Goal: Task Accomplishment & Management: Manage account settings

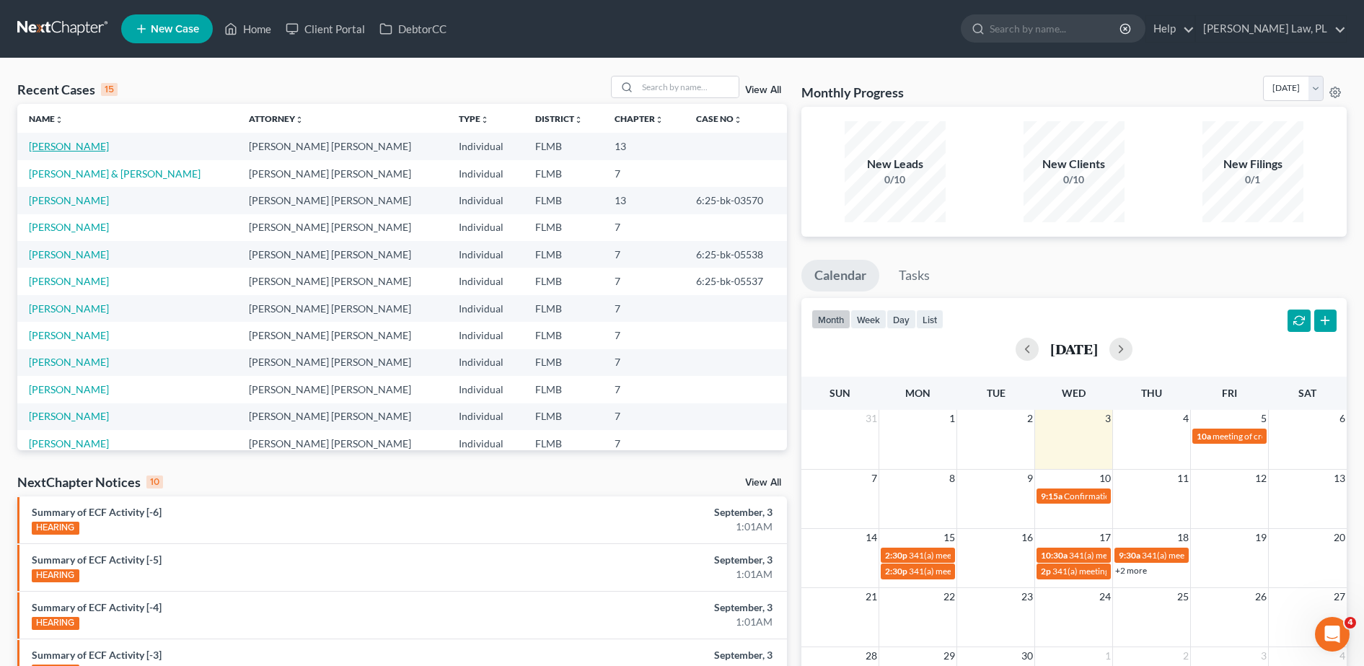
click at [76, 147] on link "[PERSON_NAME]" at bounding box center [69, 146] width 80 height 12
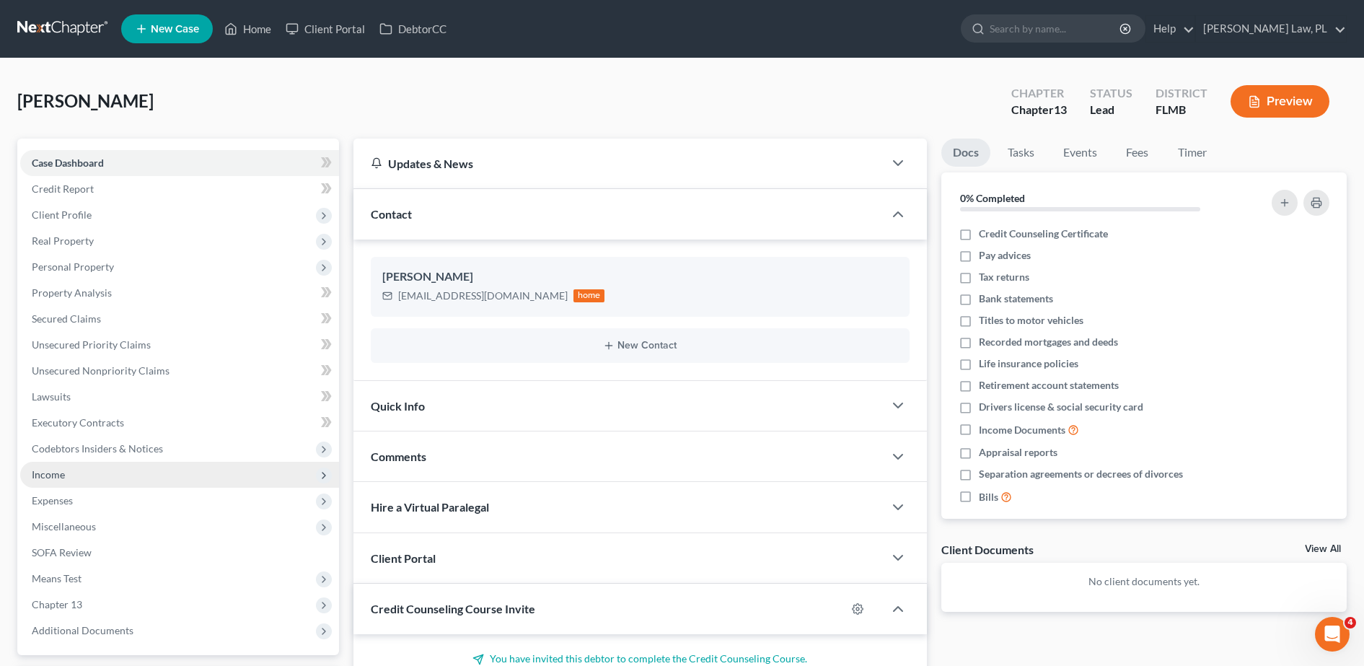
click at [71, 477] on span "Income" at bounding box center [179, 475] width 319 height 26
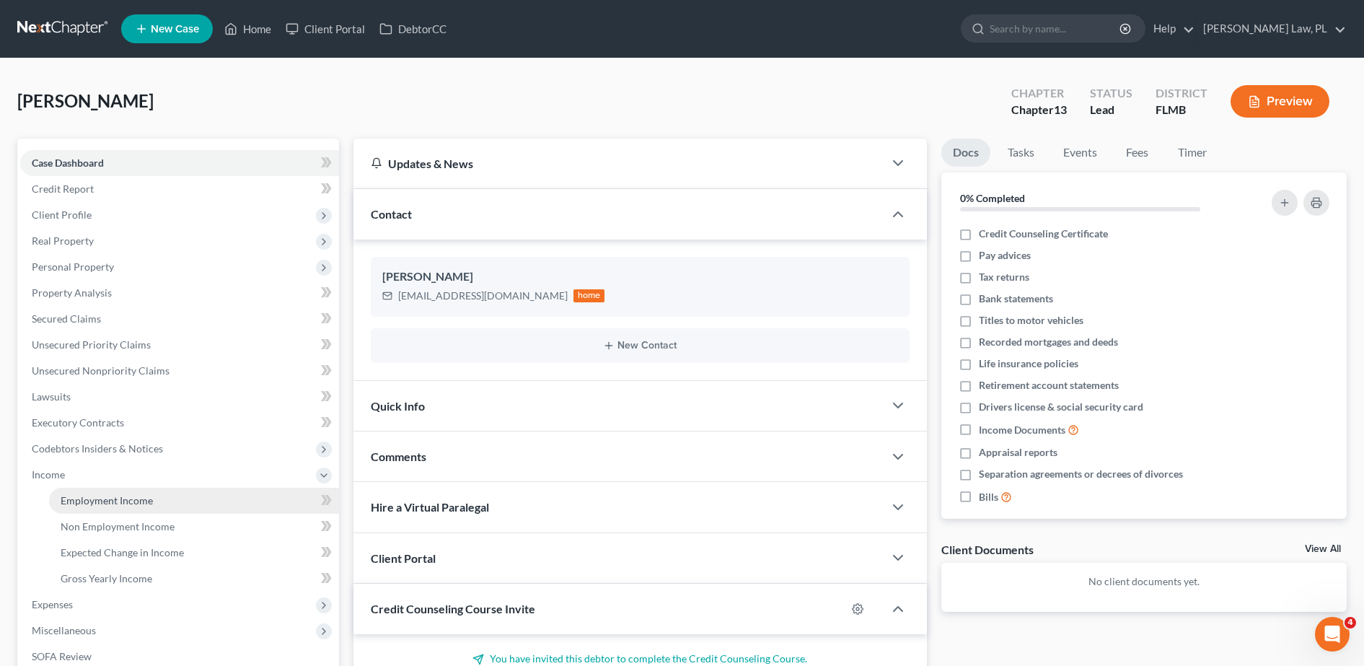
click at [107, 494] on span "Employment Income" at bounding box center [107, 500] width 92 height 12
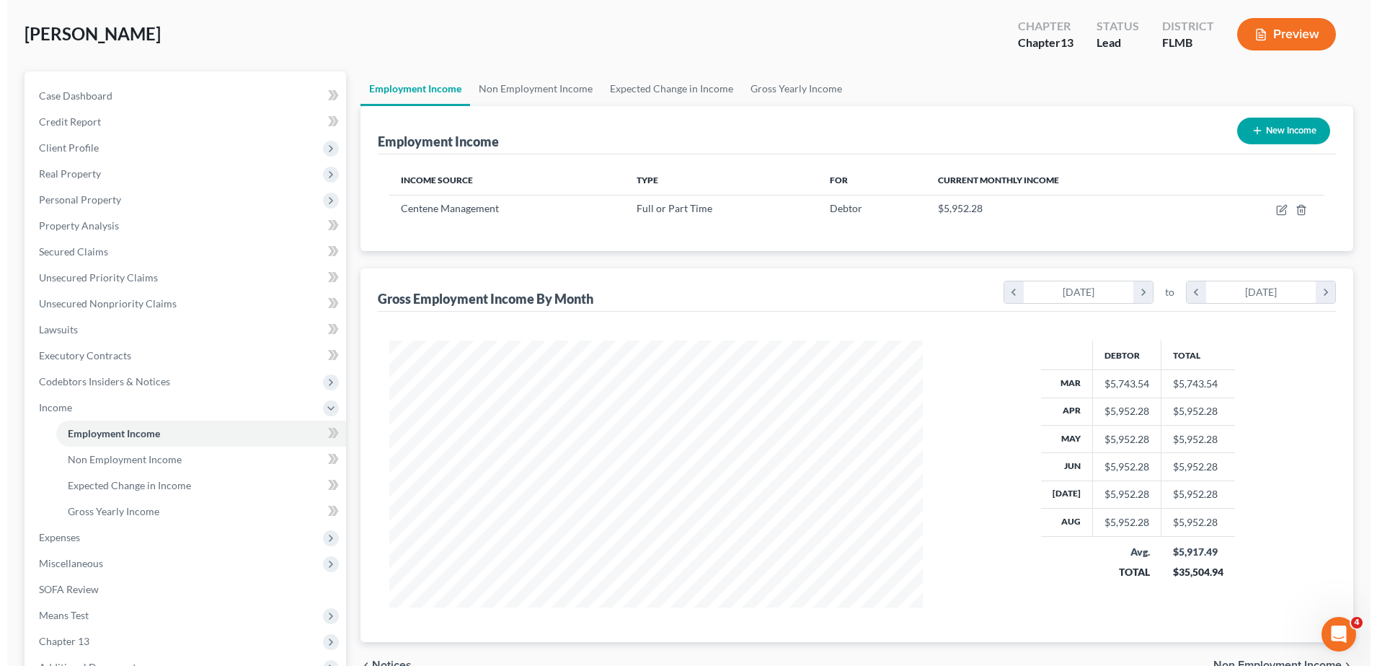
scroll to position [90, 0]
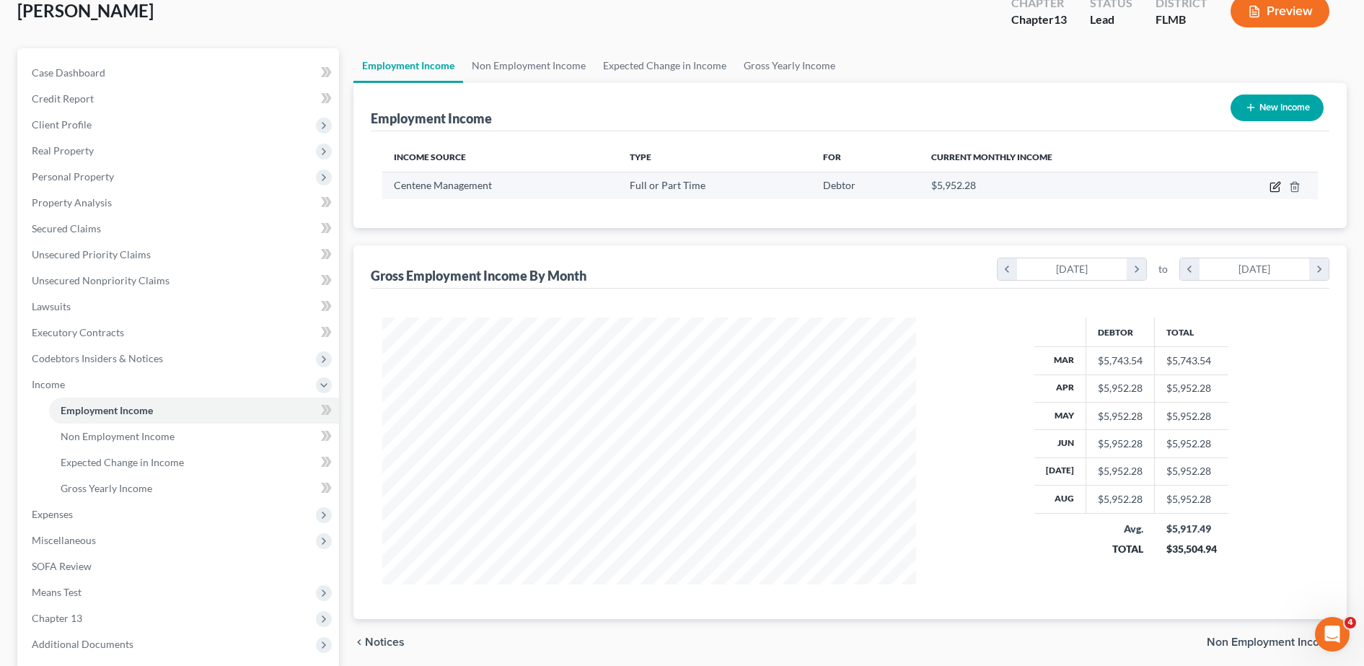
click at [1280, 188] on icon "button" at bounding box center [1275, 187] width 12 height 12
select select "0"
select select "26"
select select "1"
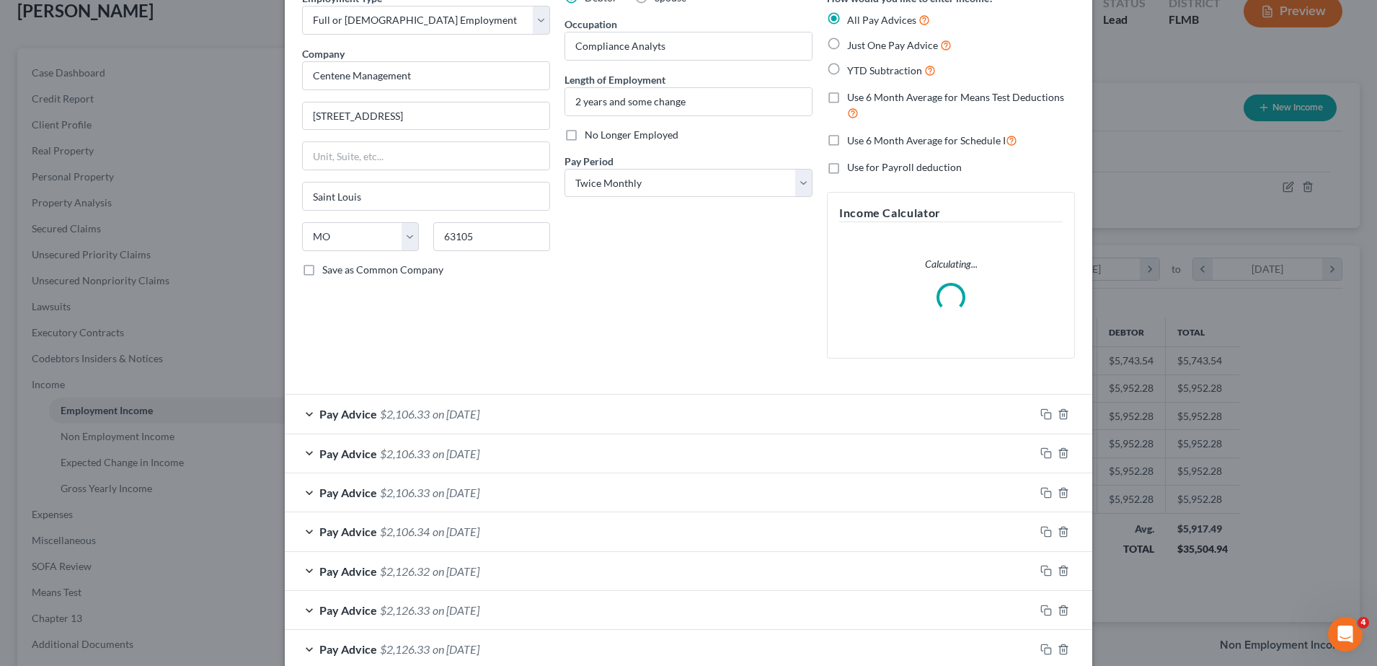
scroll to position [281, 0]
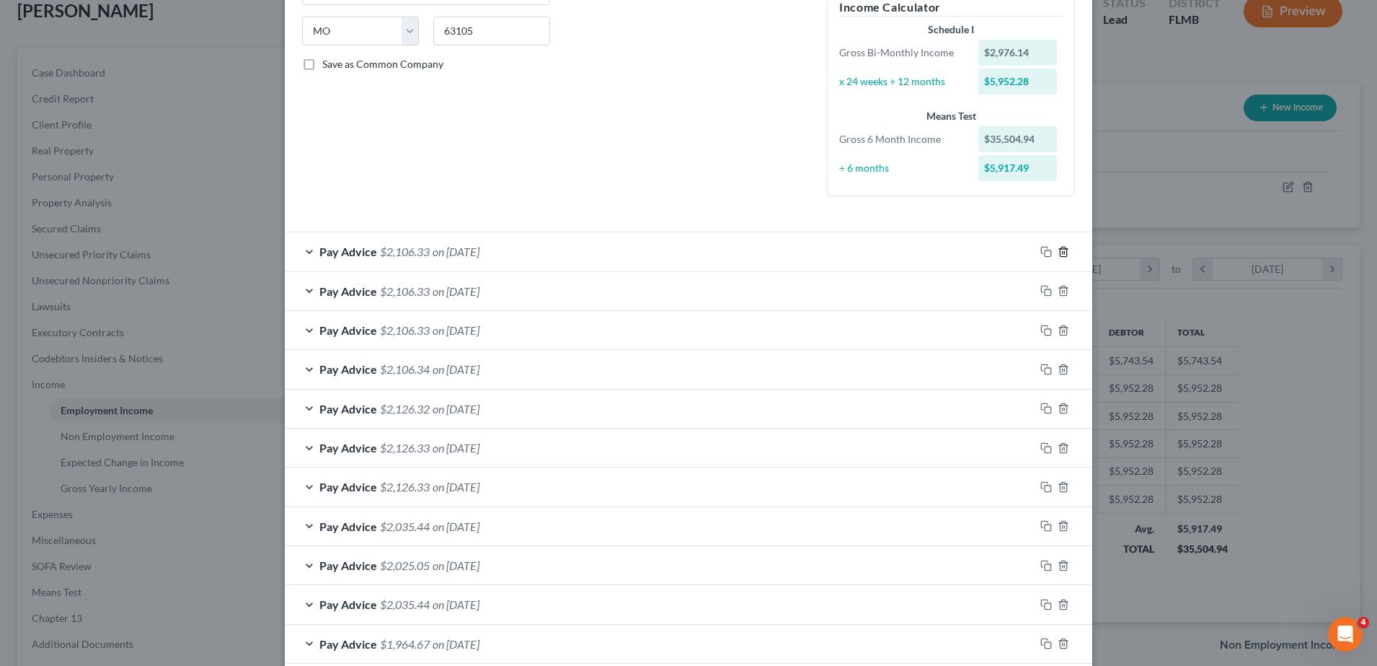
click at [1058, 250] on icon "button" at bounding box center [1064, 252] width 12 height 12
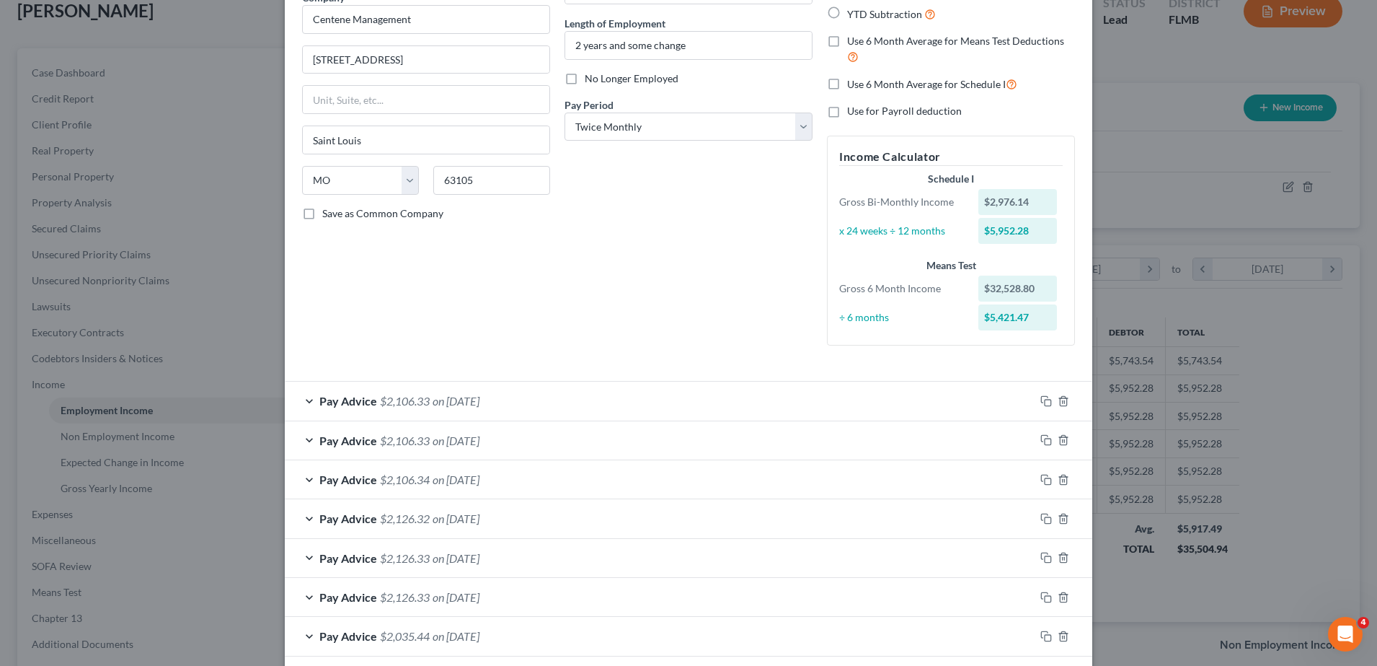
scroll to position [0, 0]
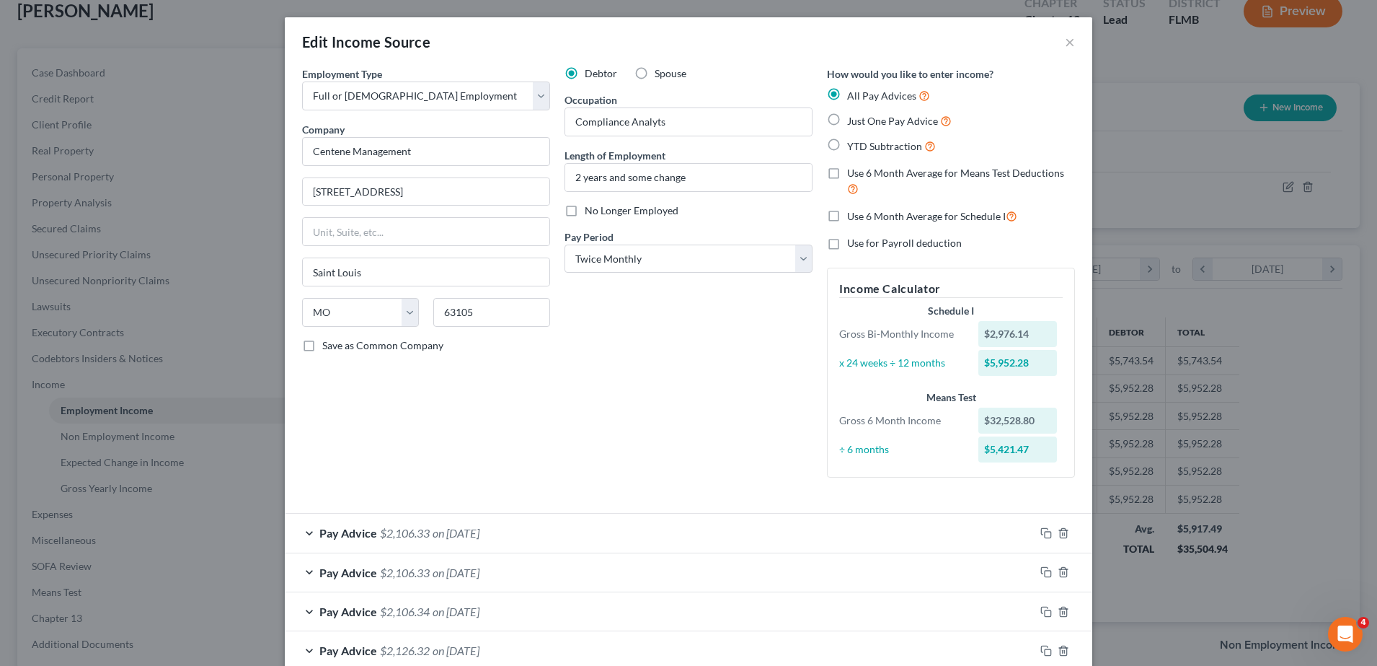
click at [687, 361] on div "Debtor Spouse Occupation Compliance Analyts Length of Employment 2 years and so…" at bounding box center [688, 277] width 262 height 423
click at [1065, 42] on button "×" at bounding box center [1070, 41] width 10 height 17
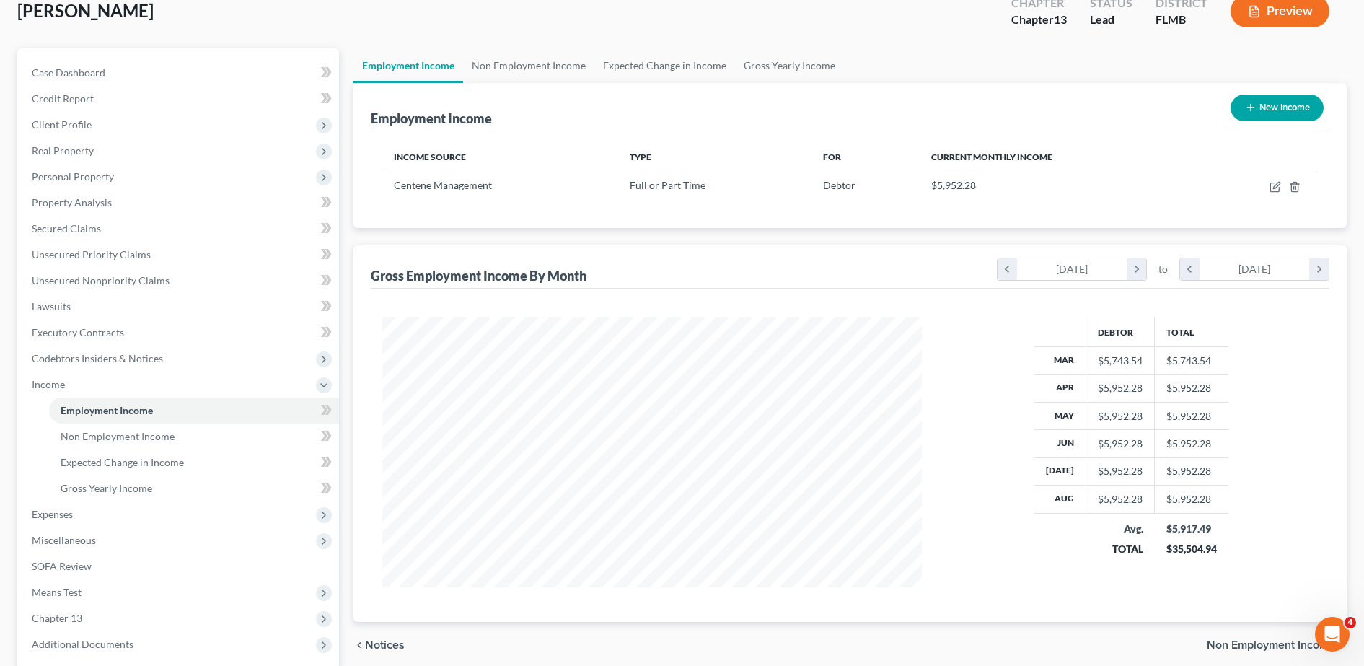
scroll to position [720884, 720588]
click at [61, 79] on link "Case Dashboard" at bounding box center [179, 73] width 319 height 26
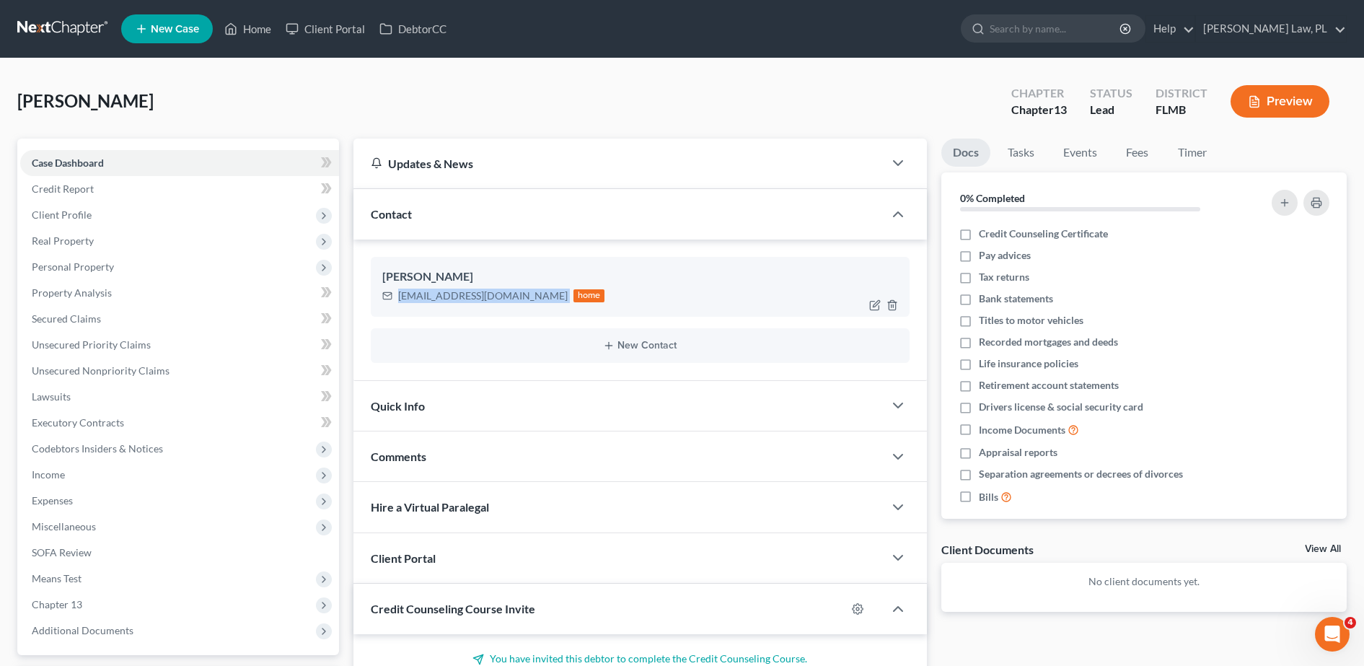
drag, startPoint x: 395, startPoint y: 293, endPoint x: 490, endPoint y: 309, distance: 95.9
click at [490, 309] on div "[PERSON_NAME] [EMAIL_ADDRESS][DOMAIN_NAME] home" at bounding box center [640, 286] width 539 height 59
copy div "[EMAIL_ADDRESS][DOMAIN_NAME]"
